Goal: Ask a question

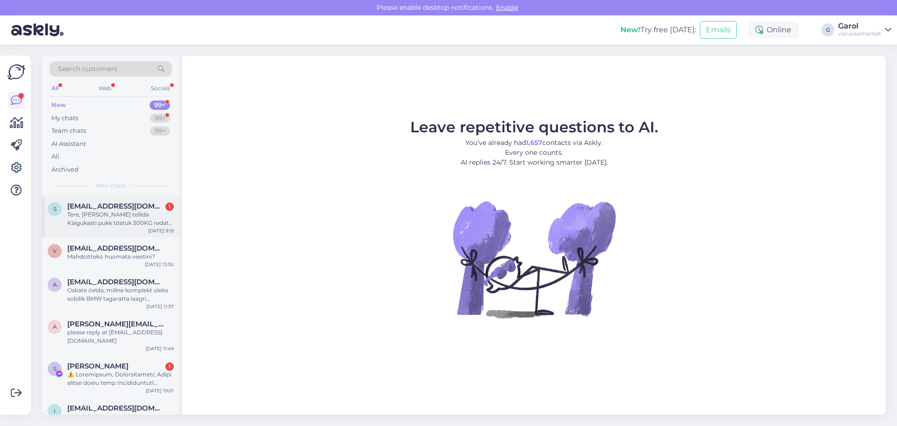
click at [120, 224] on div "Tere, [PERSON_NAME] tellida Käigukasti pukk tõstuk 500KG redats H-220, siis kas…" at bounding box center [120, 218] width 107 height 17
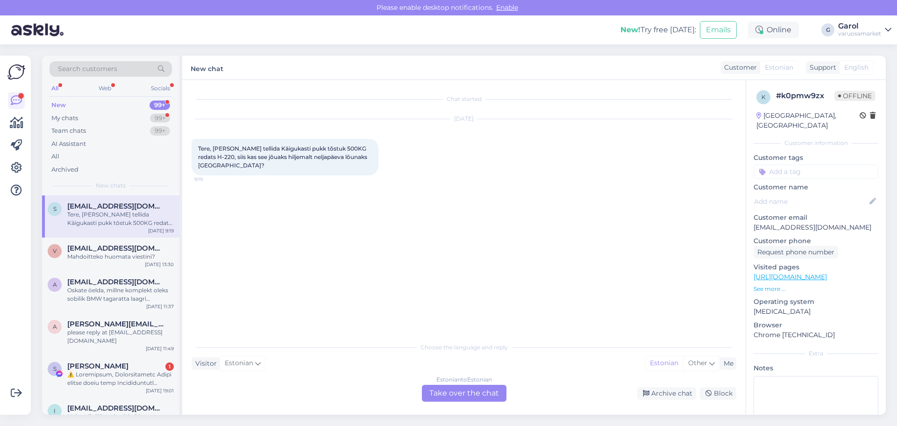
click at [476, 392] on div "Estonian to Estonian Take over the chat" at bounding box center [464, 393] width 85 height 17
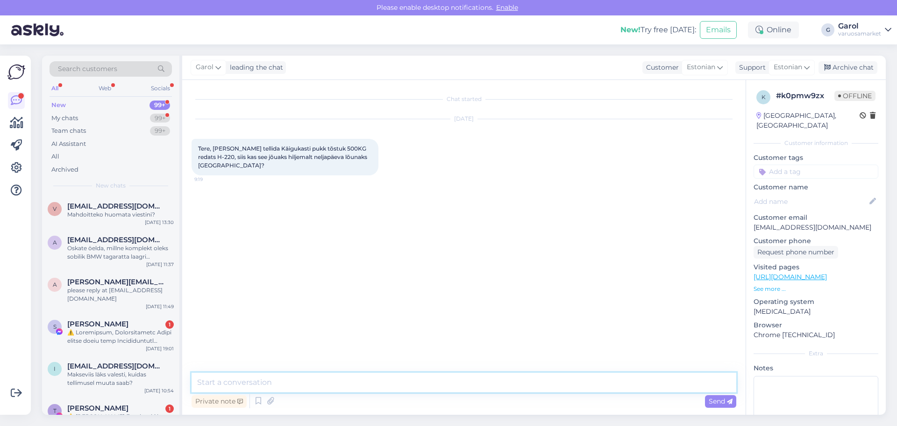
click at [421, 383] on textarea at bounding box center [464, 382] width 545 height 20
type textarea "Tere, [PERSON_NAME] tellida enne 14 umbkaudu, siis võiks see toode olla Teil ho…"
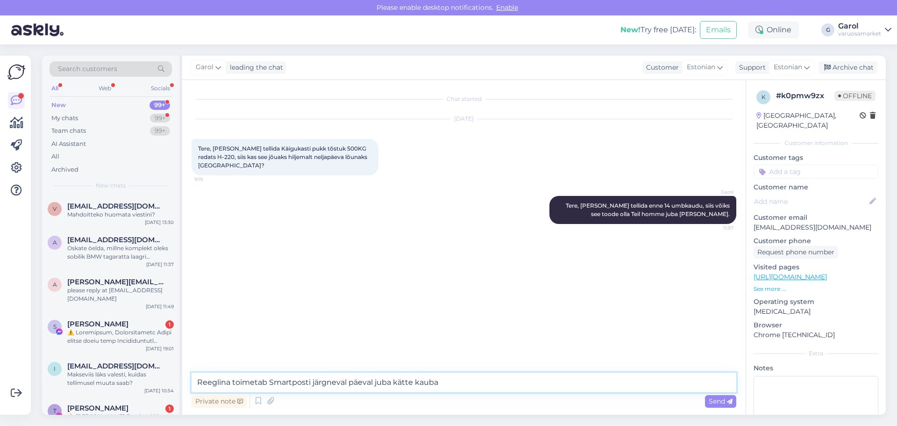
type textarea "Reeglina toimetab Smartposti järgneval päeval juba kätte kauba."
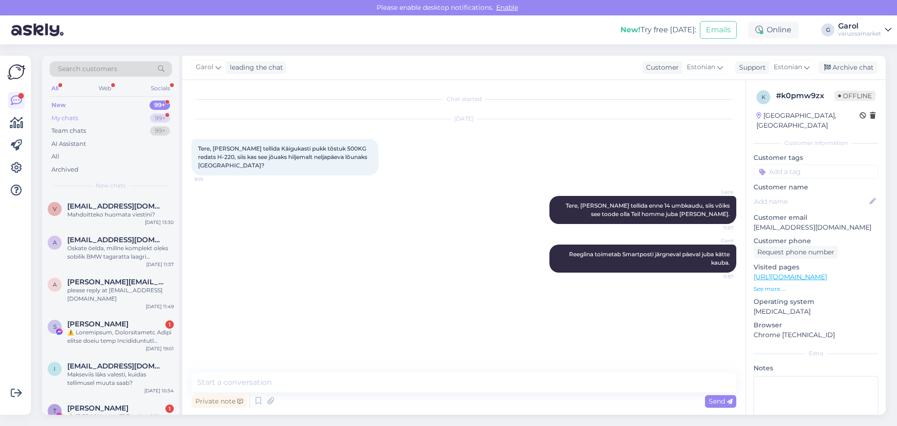
click at [114, 117] on div "My chats 99+" at bounding box center [111, 118] width 122 height 13
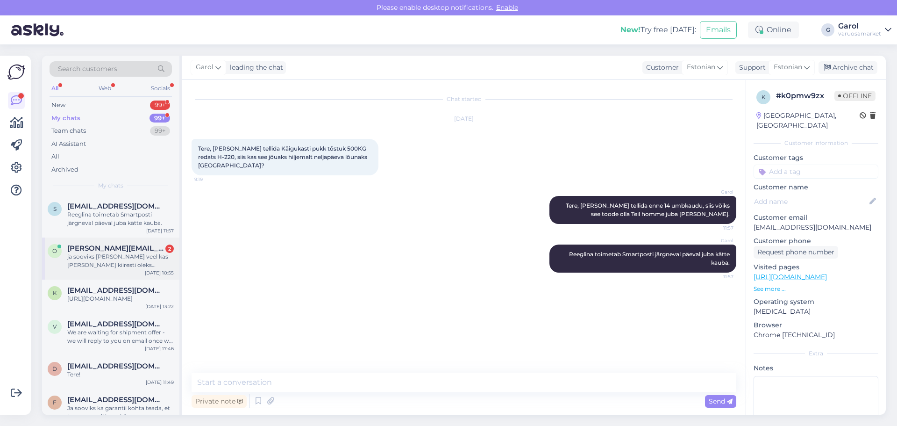
click at [124, 255] on div "ja sooviks [PERSON_NAME] veel kas [PERSON_NAME] kiiresti oleks võimalik Tooteko…" at bounding box center [120, 260] width 107 height 17
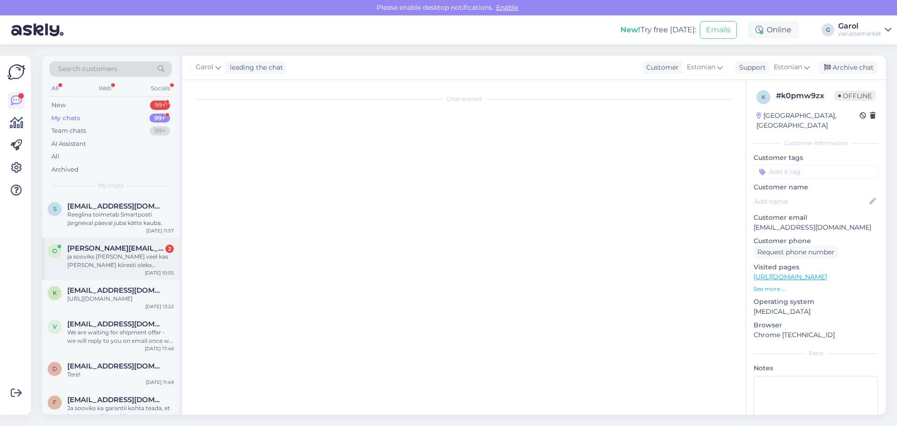
scroll to position [143, 0]
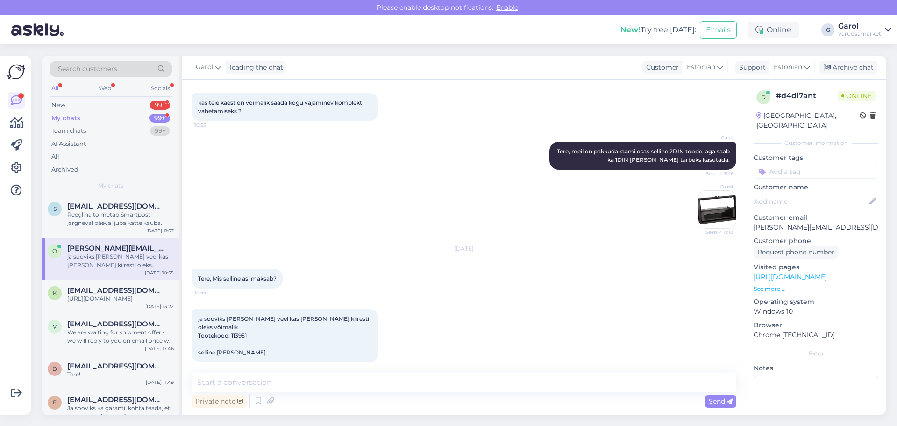
click at [704, 216] on img at bounding box center [716, 209] width 37 height 37
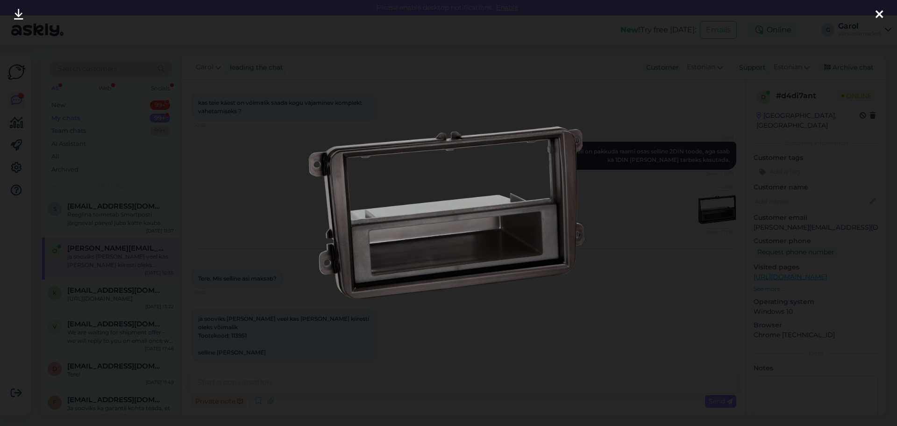
click at [643, 259] on div at bounding box center [448, 213] width 897 height 426
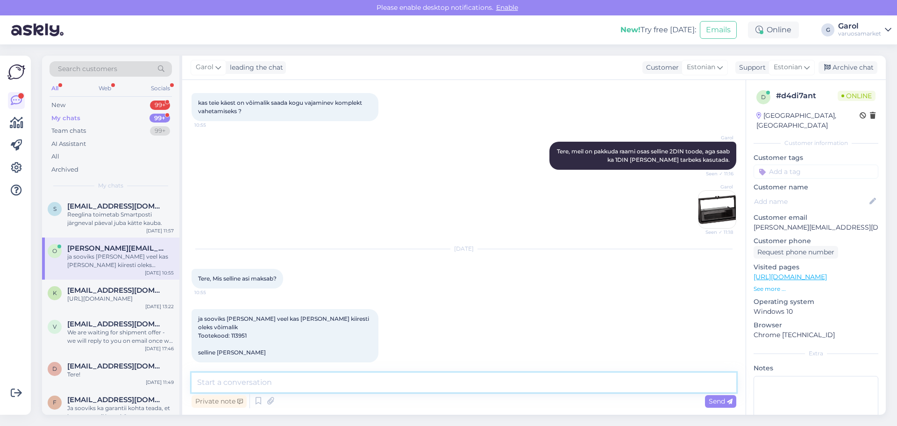
click at [304, 389] on textarea at bounding box center [464, 382] width 545 height 20
paste textarea "[URL][DOMAIN_NAME][PERSON_NAME]"
type textarea "Tere, [URL][DOMAIN_NAME][PERSON_NAME]"
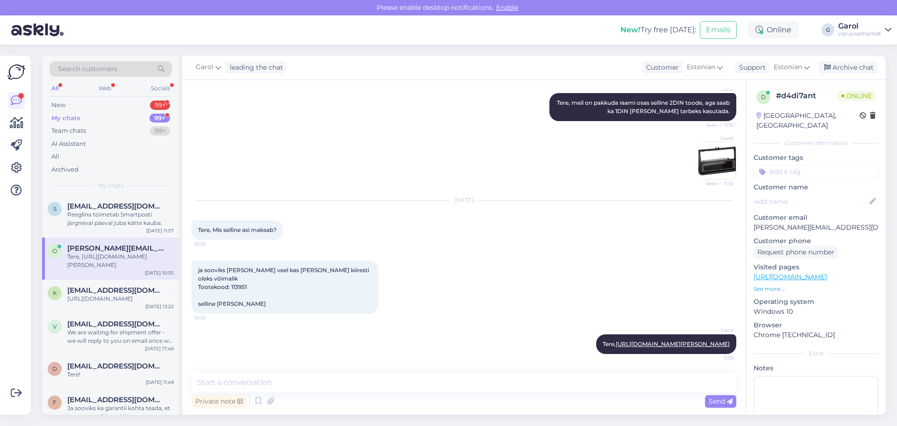
click at [238, 269] on span "ja sooviks [PERSON_NAME] veel kas [PERSON_NAME] kiiresti oleks võimalik Tooteko…" at bounding box center [284, 286] width 172 height 41
copy span "113951"
click at [284, 286] on div "ja sooviks [PERSON_NAME] veel kas [PERSON_NAME] kiiresti oleks võimalik Tooteko…" at bounding box center [285, 286] width 187 height 53
click at [290, 381] on textarea at bounding box center [464, 382] width 545 height 20
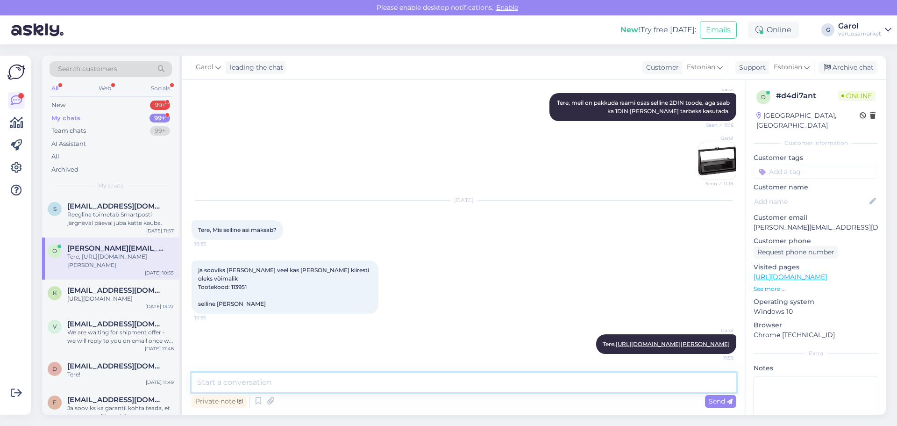
paste textarea "113951"
type textarea "113951 koodiga peate silmas generaatorit?"
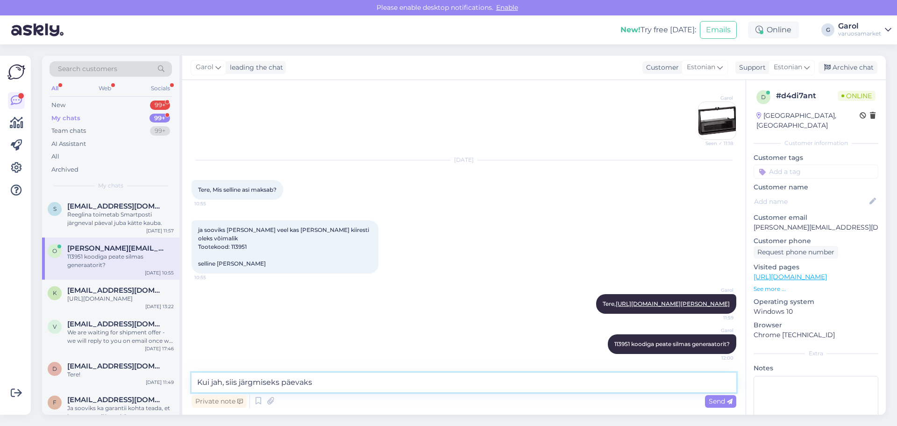
type textarea "Kui jah, siis järgmiseks päevaks."
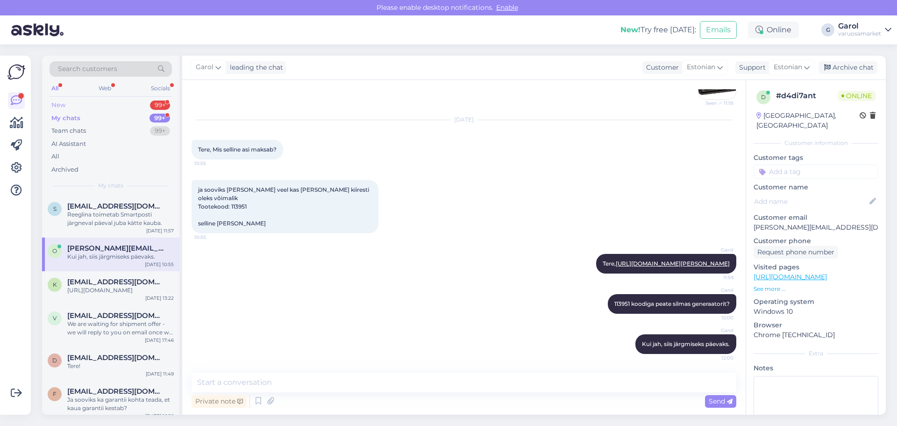
click at [114, 103] on div "New 99+" at bounding box center [111, 105] width 122 height 13
